Goal: Find specific page/section: Find specific page/section

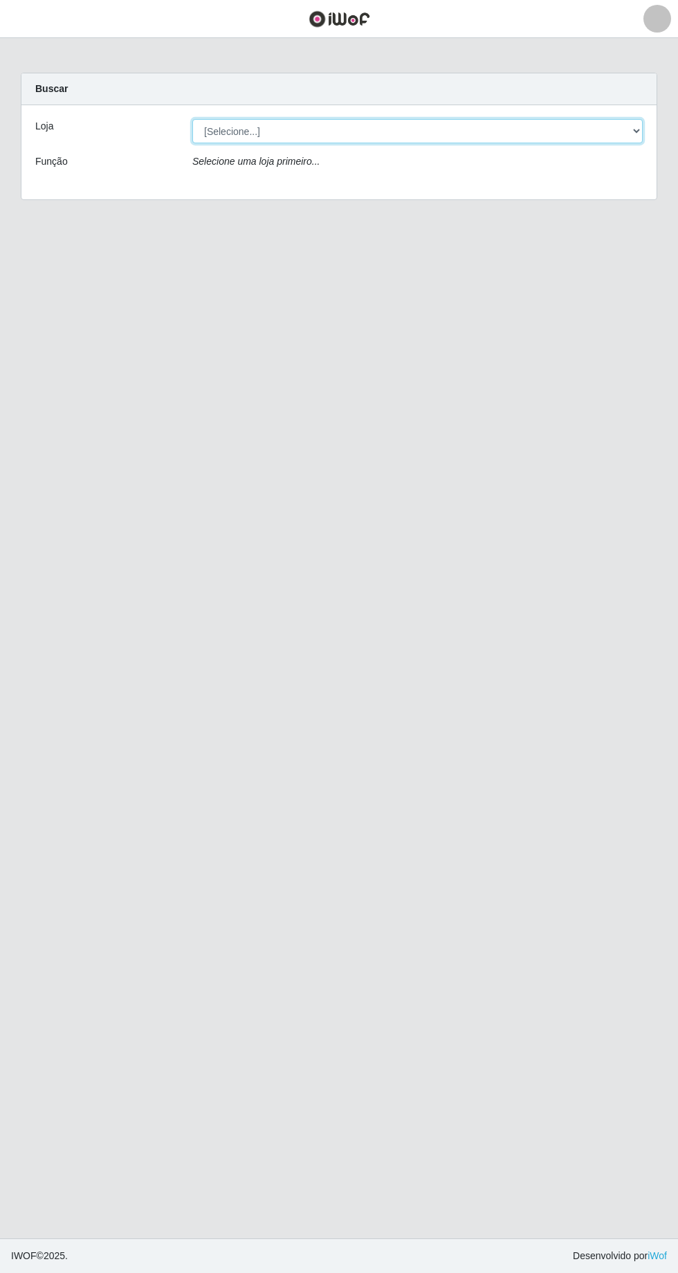
click at [619, 139] on select "[Selecione...] [GEOGRAPHIC_DATA] - [GEOGRAPHIC_DATA] [GEOGRAPHIC_DATA] - [GEOGR…" at bounding box center [417, 131] width 451 height 24
select select "508"
click at [192, 119] on select "[Selecione...] [GEOGRAPHIC_DATA] - [GEOGRAPHIC_DATA] [GEOGRAPHIC_DATA] - [GEOGR…" at bounding box center [417, 131] width 451 height 24
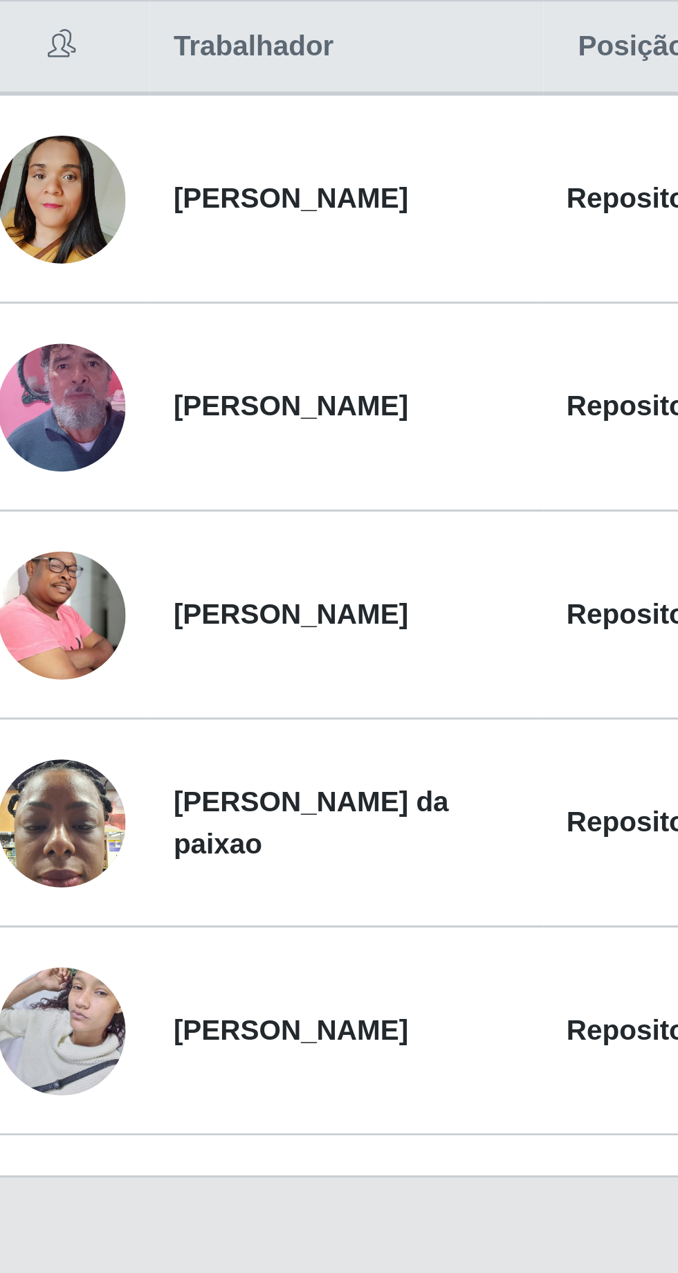
scroll to position [53, 0]
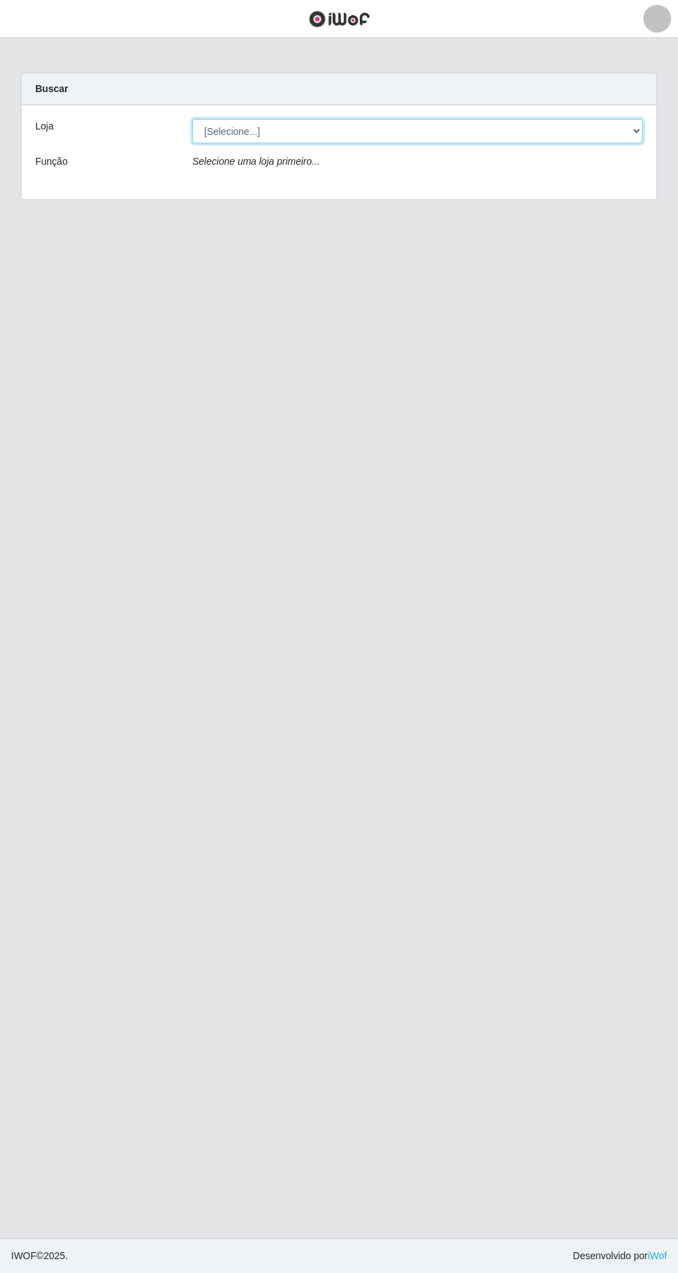
click at [637, 128] on select "[Selecione...] [GEOGRAPHIC_DATA] - [GEOGRAPHIC_DATA] [GEOGRAPHIC_DATA] - [GEOGR…" at bounding box center [417, 131] width 451 height 24
select select "508"
click at [192, 119] on select "[Selecione...] [GEOGRAPHIC_DATA] - [GEOGRAPHIC_DATA] [GEOGRAPHIC_DATA] - [GEOGR…" at bounding box center [417, 131] width 451 height 24
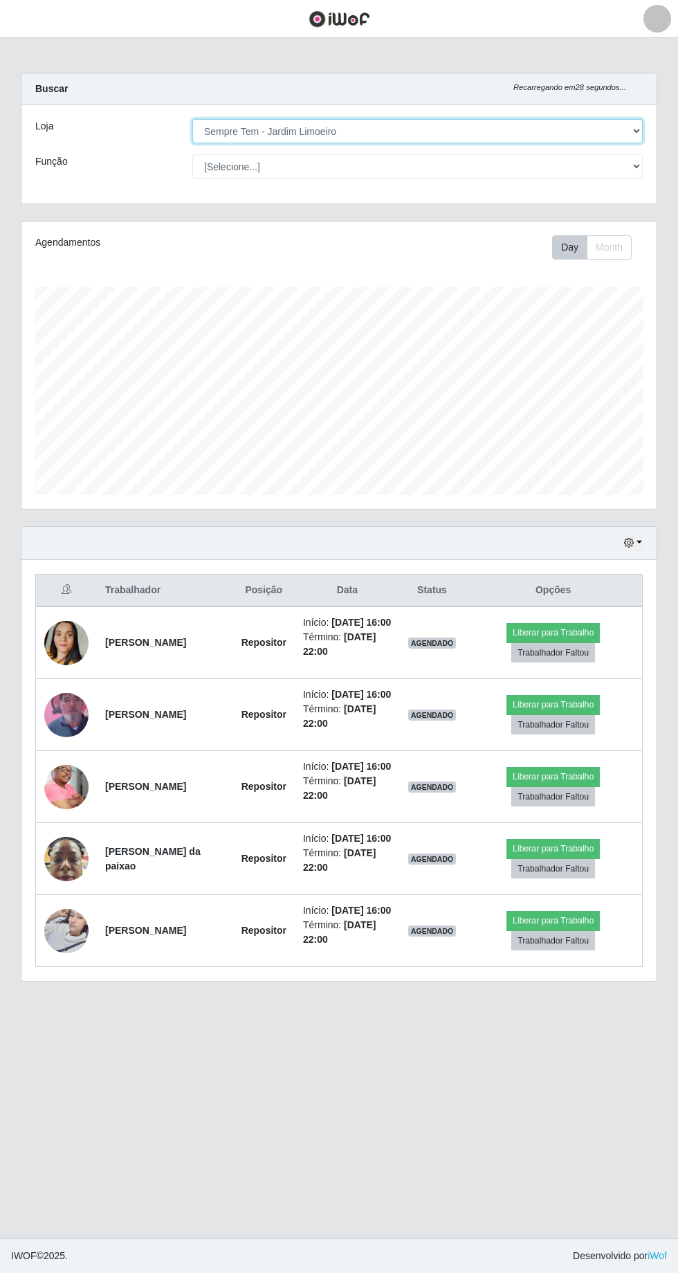
scroll to position [287, 635]
click at [666, 752] on div "Hoje 1 dia 3 dias 1 Semana Não encerrados Trabalhador Posição Data Status Opçõe…" at bounding box center [338, 762] width 657 height 472
